Goal: Task Accomplishment & Management: Manage account settings

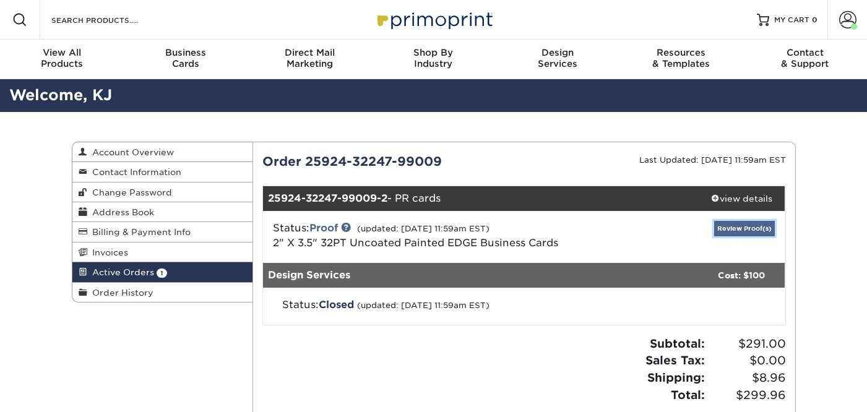
click at [742, 230] on link "Review Proof(s)" at bounding box center [745, 228] width 61 height 15
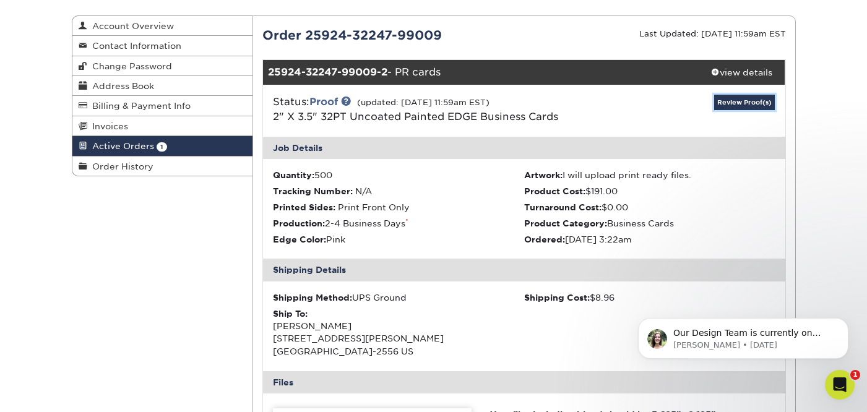
scroll to position [86, 0]
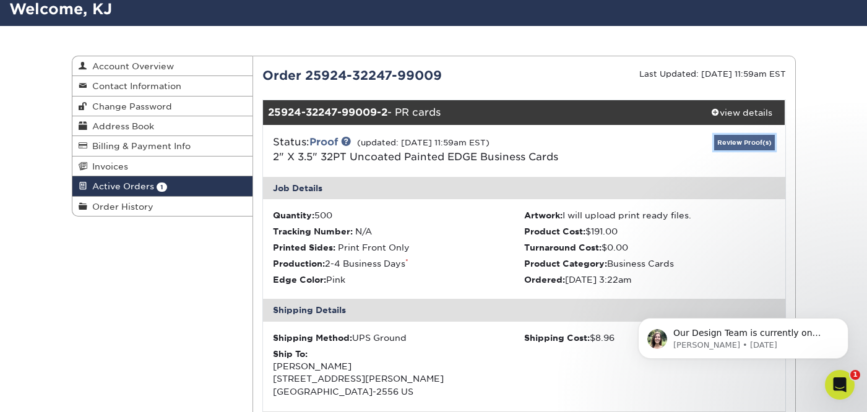
click at [745, 146] on link "Review Proof(s)" at bounding box center [745, 142] width 61 height 15
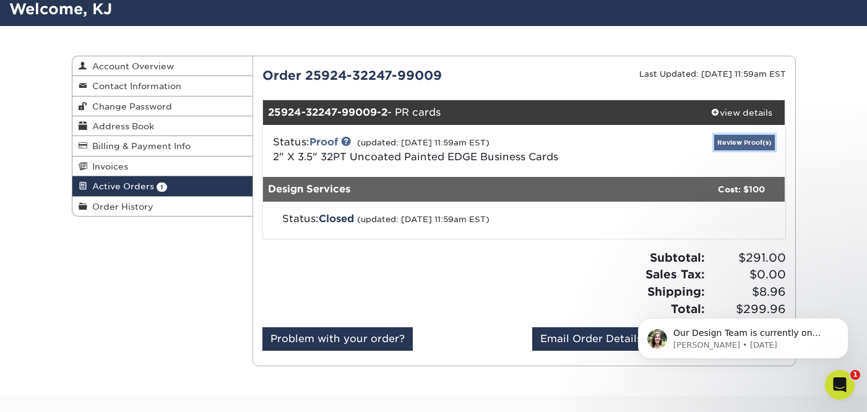
click at [745, 146] on link "Review Proof(s)" at bounding box center [745, 142] width 61 height 15
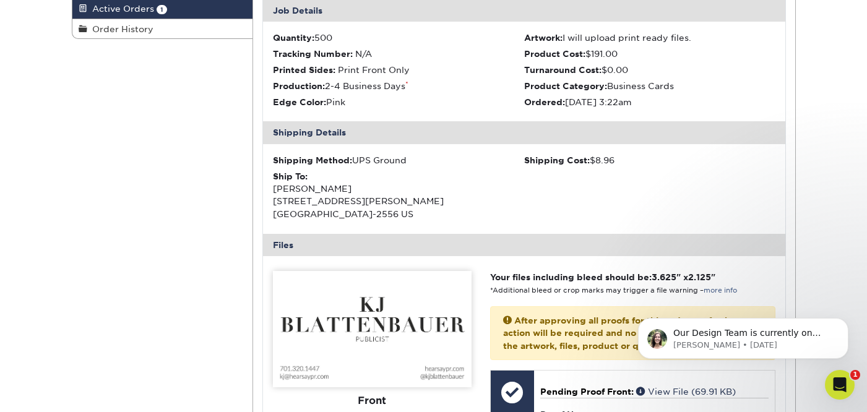
scroll to position [349, 0]
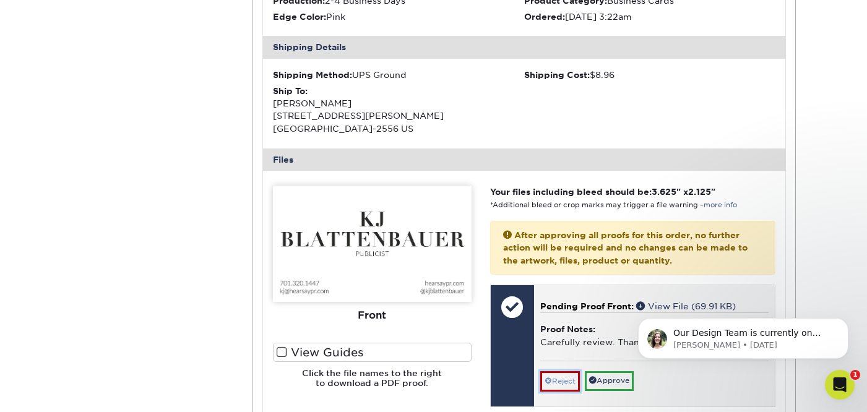
click at [563, 381] on link "Reject" at bounding box center [561, 382] width 40 height 20
click at [563, 381] on textarea at bounding box center [655, 386] width 228 height 29
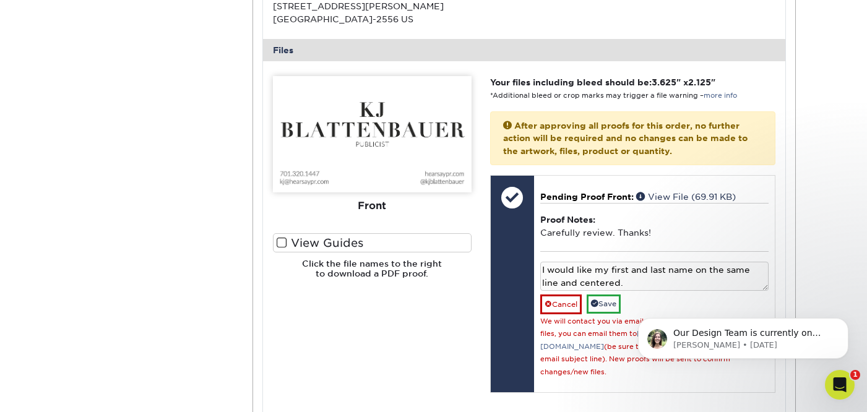
scroll to position [460, 0]
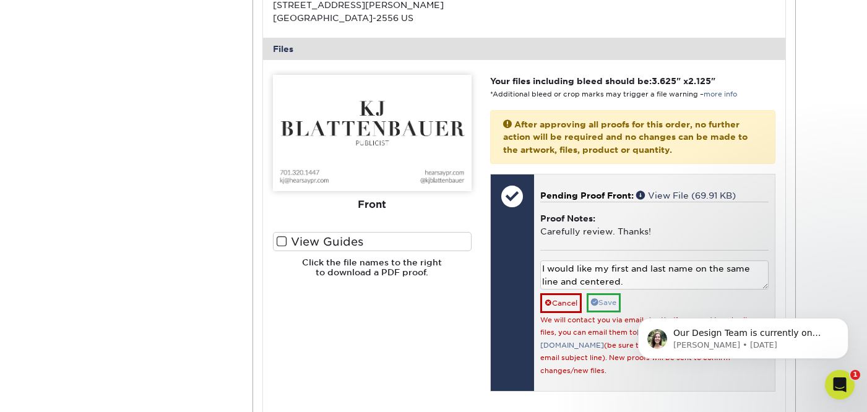
type textarea "I would like my first and last name on the same line and centered."
click at [618, 300] on link "Save" at bounding box center [604, 302] width 34 height 19
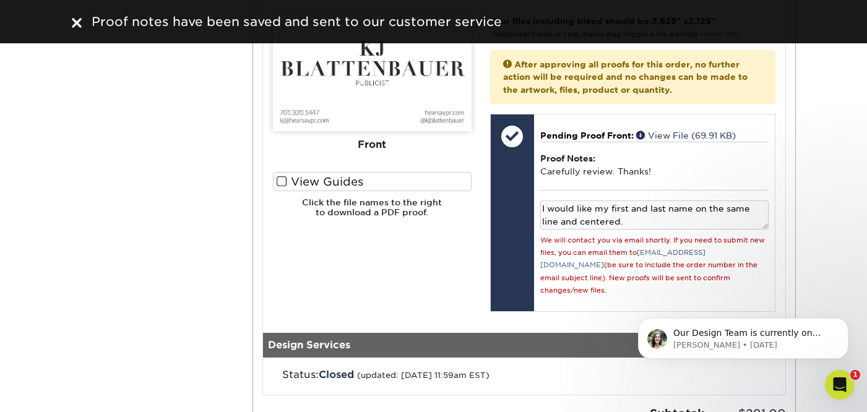
scroll to position [407, 0]
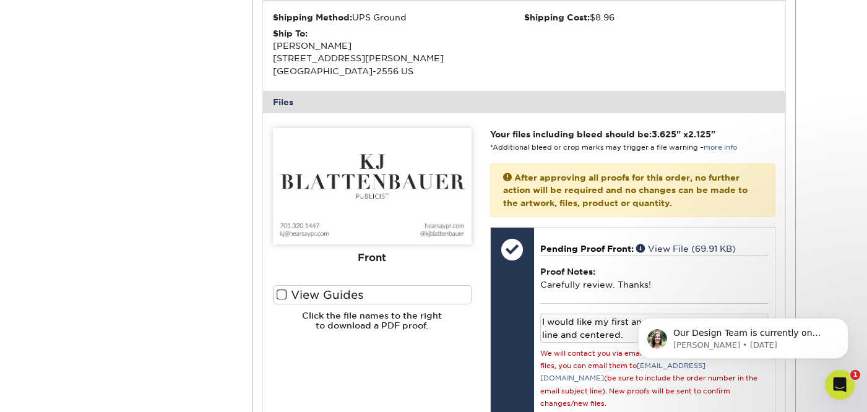
click at [282, 293] on span at bounding box center [282, 295] width 11 height 12
click at [0, 0] on input "View Guides" at bounding box center [0, 0] width 0 height 0
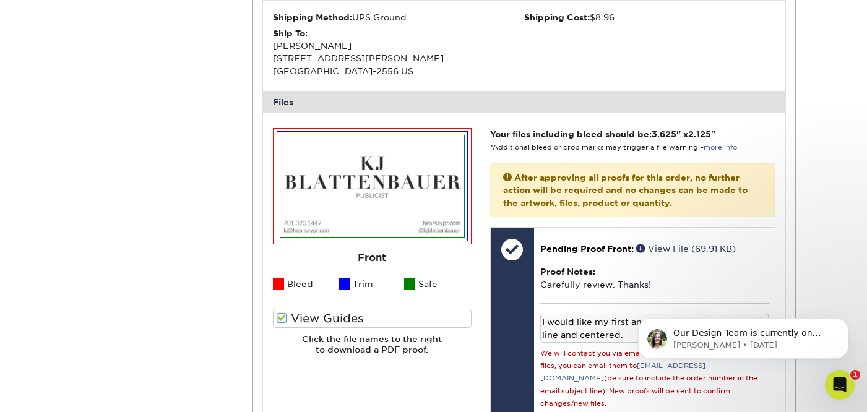
click at [410, 202] on img at bounding box center [372, 187] width 184 height 102
